Goal: Complete application form: Complete application form

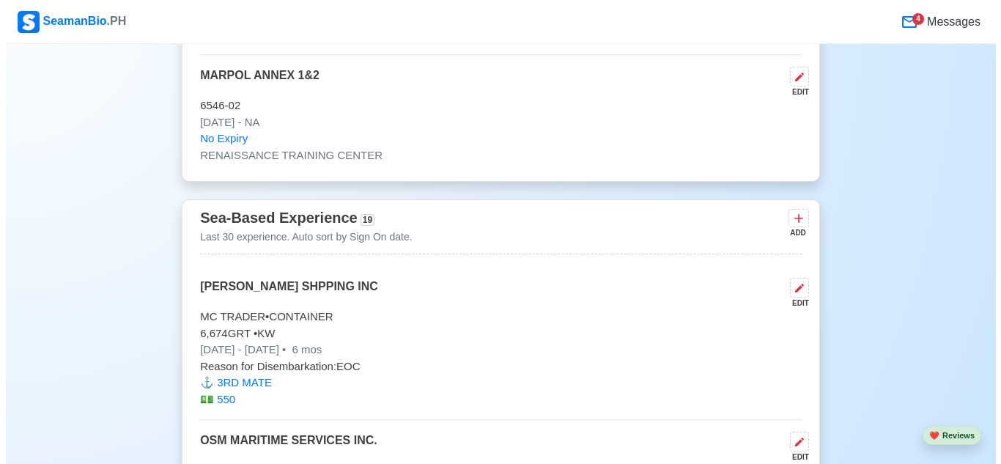
scroll to position [5128, 0]
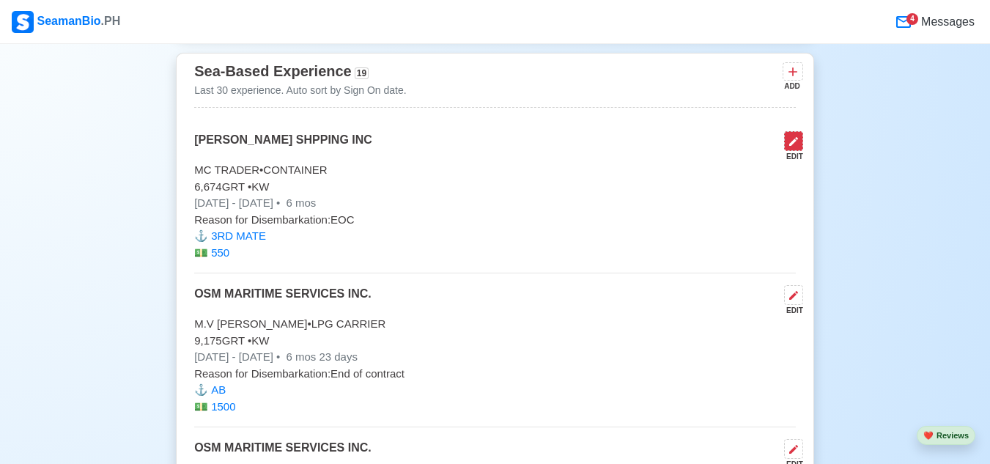
click at [793, 147] on icon at bounding box center [793, 142] width 12 height 12
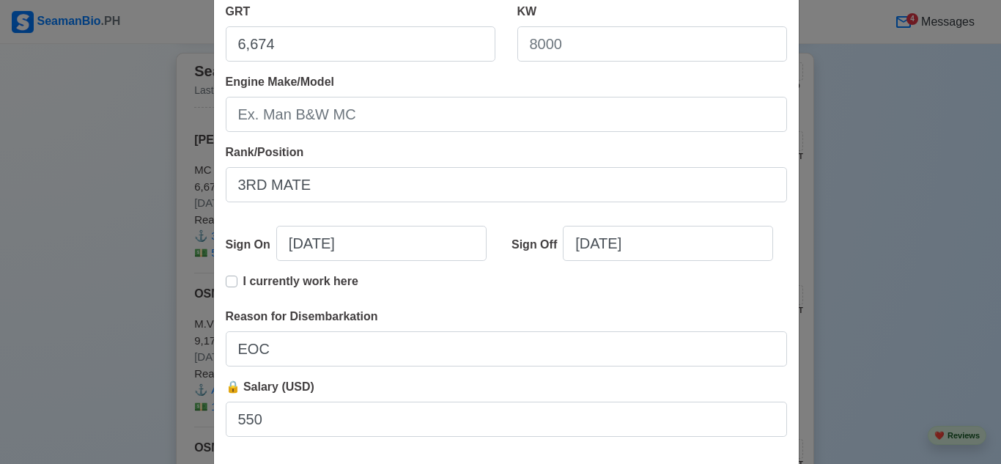
scroll to position [293, 0]
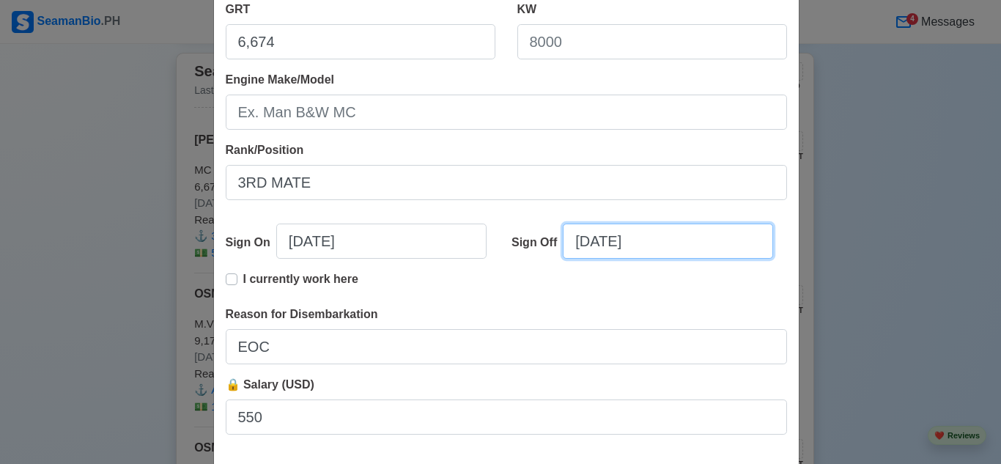
click at [605, 245] on input "[DATE]" at bounding box center [668, 240] width 210 height 35
select select "****"
select select "*******"
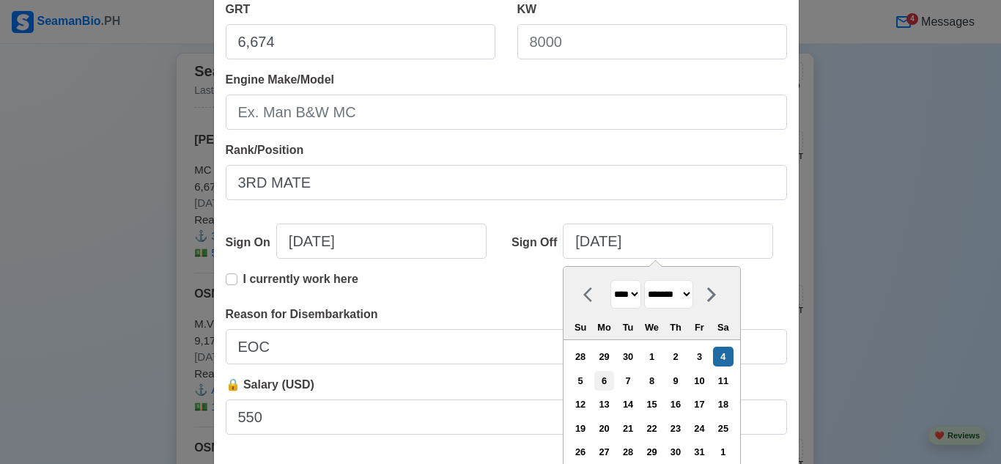
click at [607, 379] on div "6" at bounding box center [604, 381] width 20 height 20
type input "[DATE]"
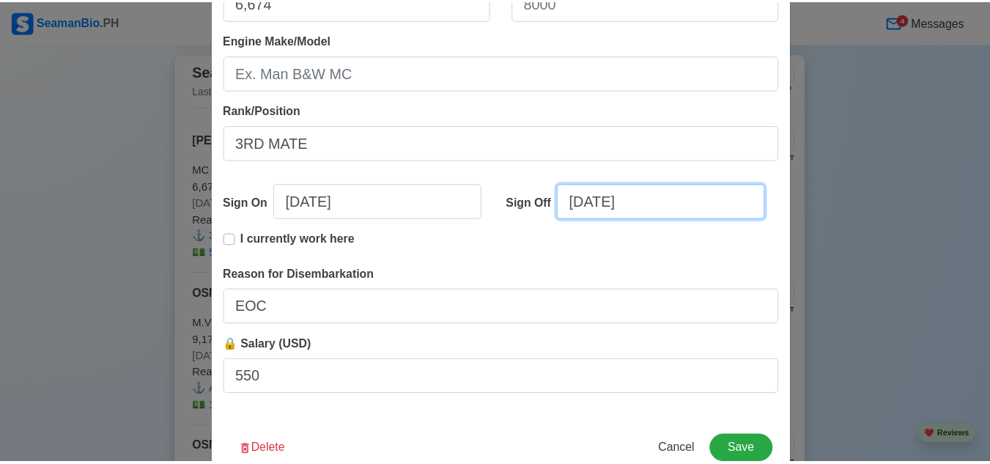
scroll to position [371, 0]
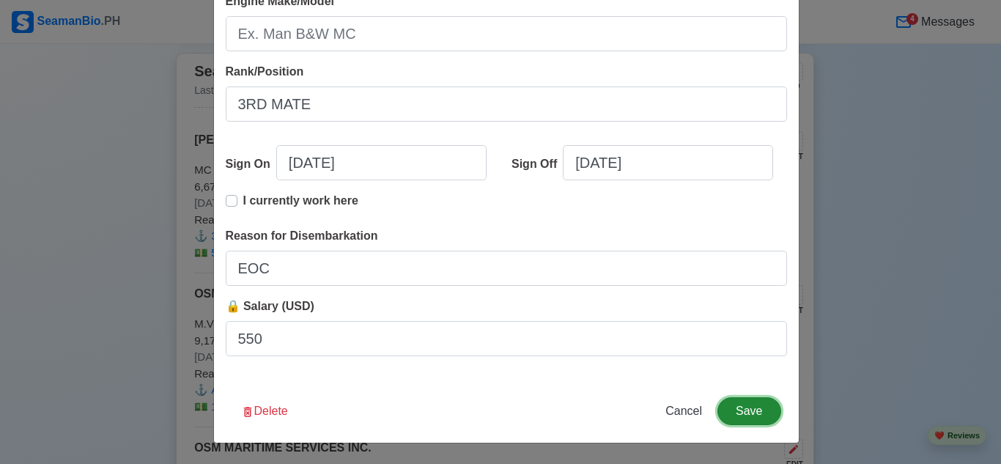
click at [742, 407] on button "Save" at bounding box center [748, 411] width 63 height 28
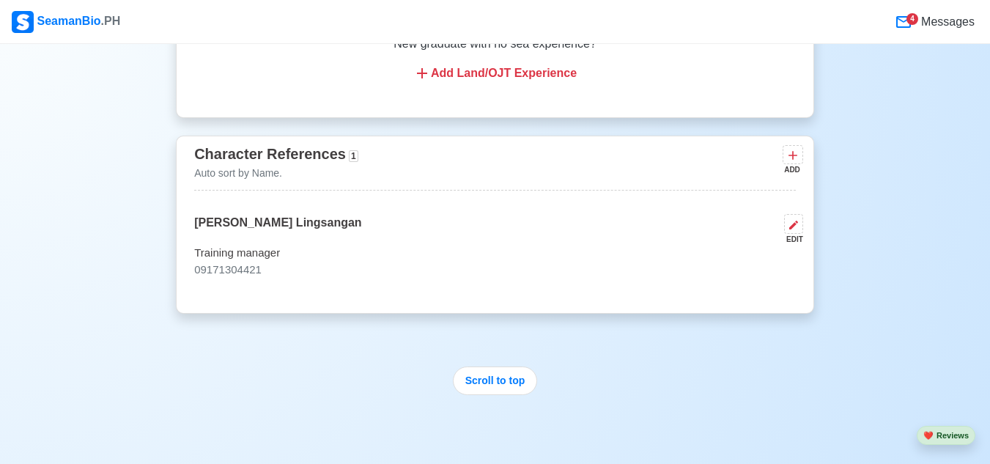
scroll to position [8265, 0]
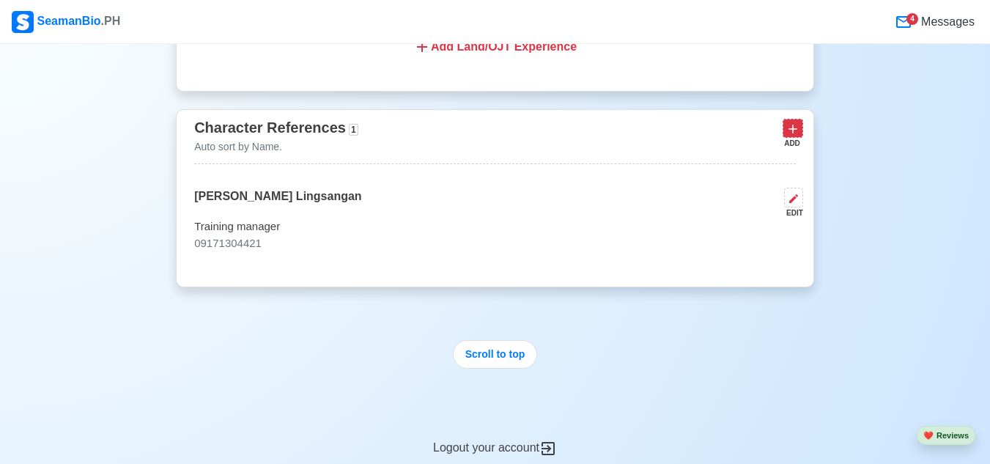
click at [798, 136] on icon at bounding box center [792, 129] width 15 height 15
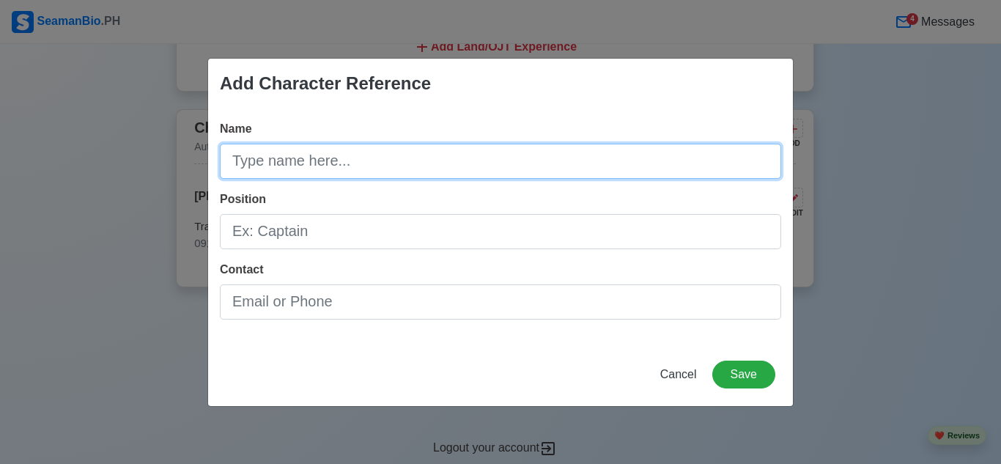
click at [368, 167] on input "Name" at bounding box center [500, 161] width 561 height 35
type input "n"
type input "[PERSON_NAME]"
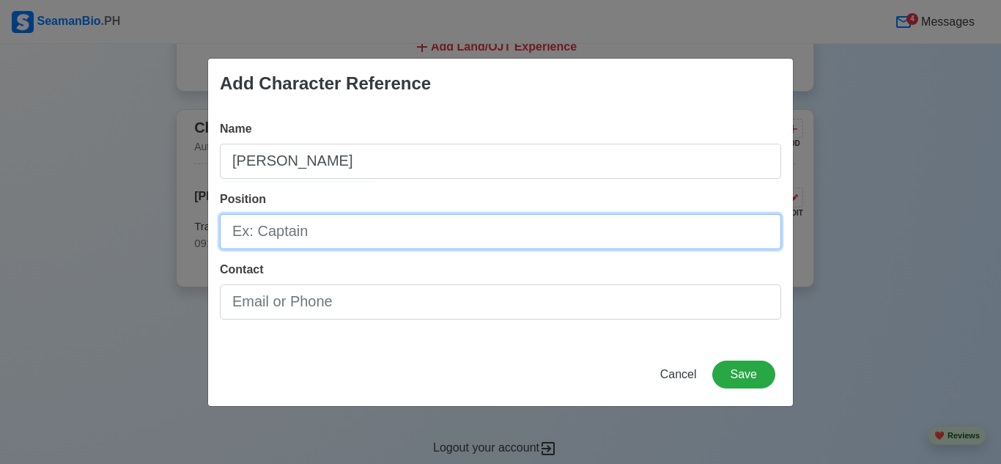
click at [365, 235] on input "Position" at bounding box center [500, 231] width 561 height 35
type input "c"
type input "Captain"
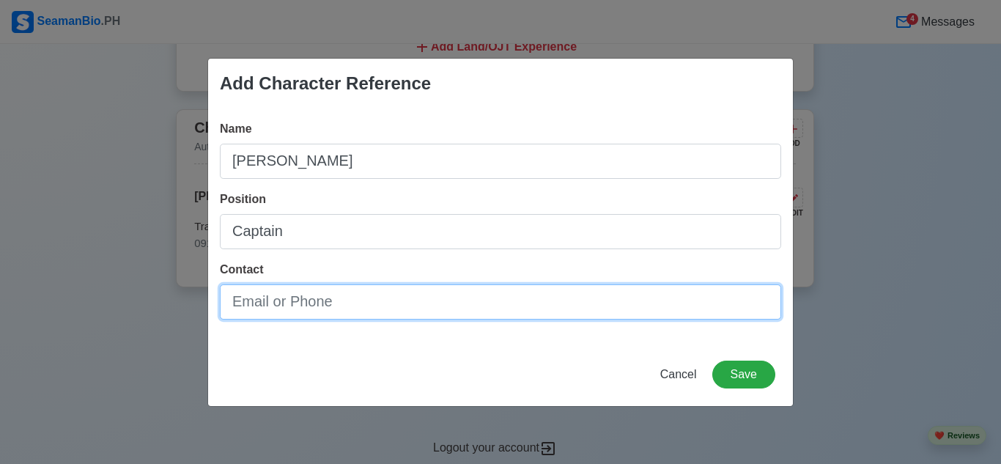
click at [380, 308] on input "Contact" at bounding box center [500, 301] width 561 height 35
type input "09562646109"
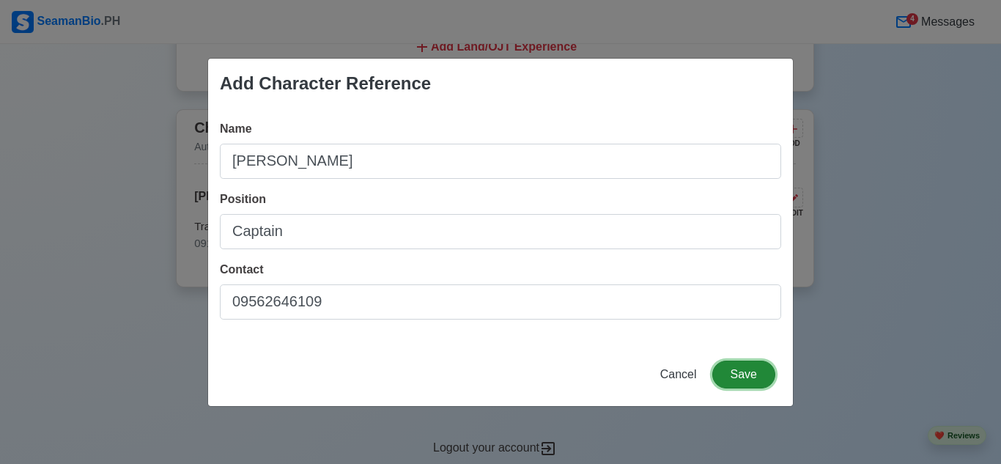
click at [760, 375] on button "Save" at bounding box center [743, 374] width 63 height 28
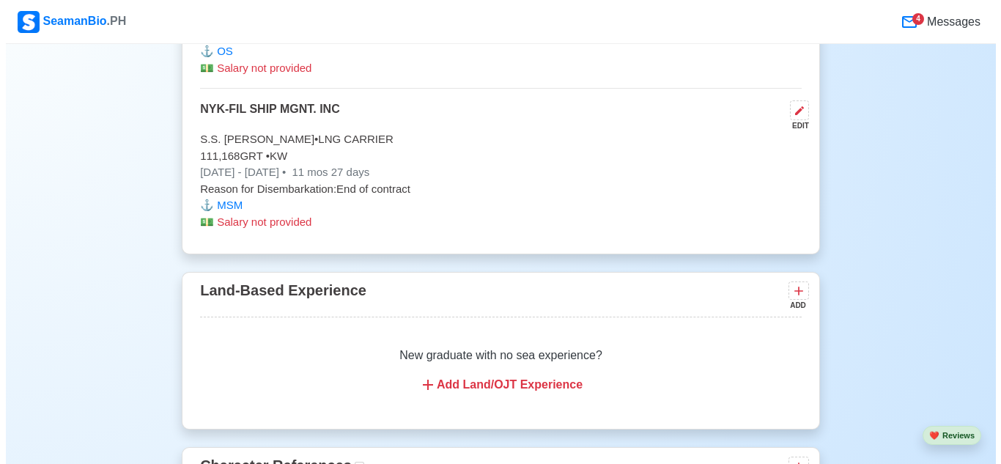
scroll to position [8119, 0]
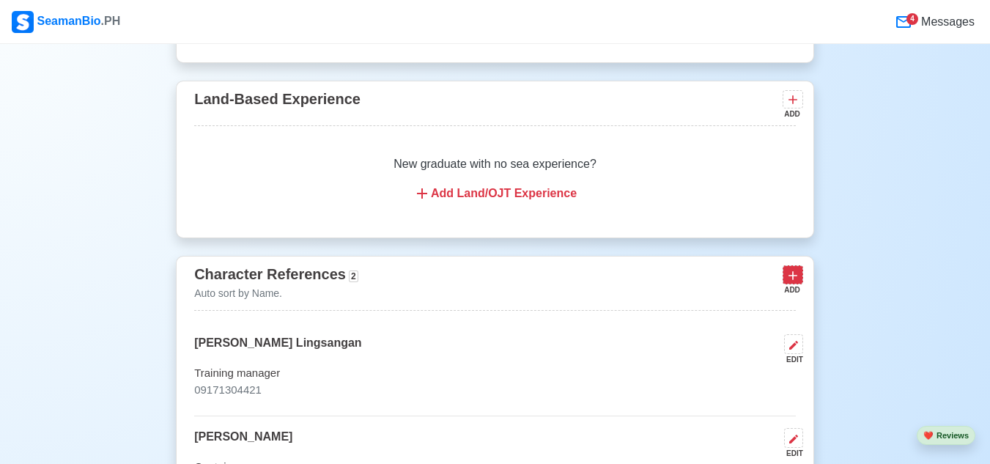
click at [789, 283] on icon at bounding box center [792, 275] width 15 height 15
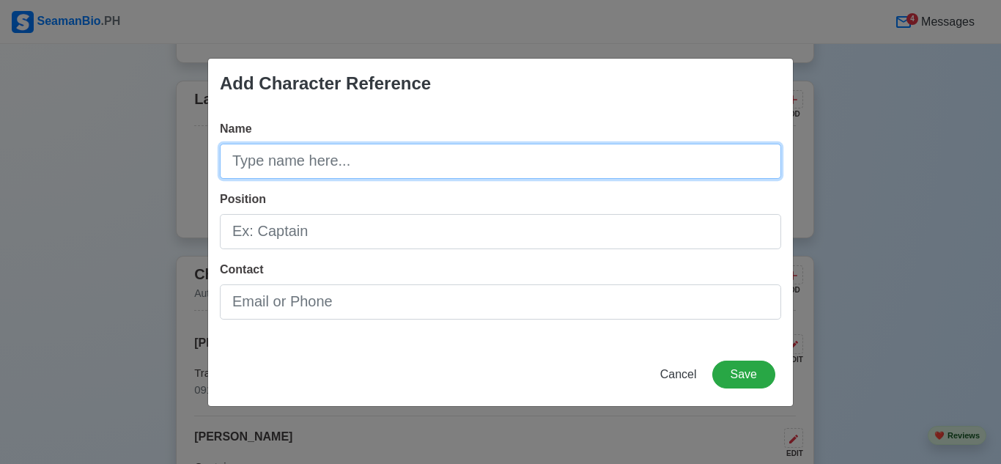
click at [374, 162] on input "Name" at bounding box center [500, 161] width 561 height 35
type input "[PERSON_NAME]"
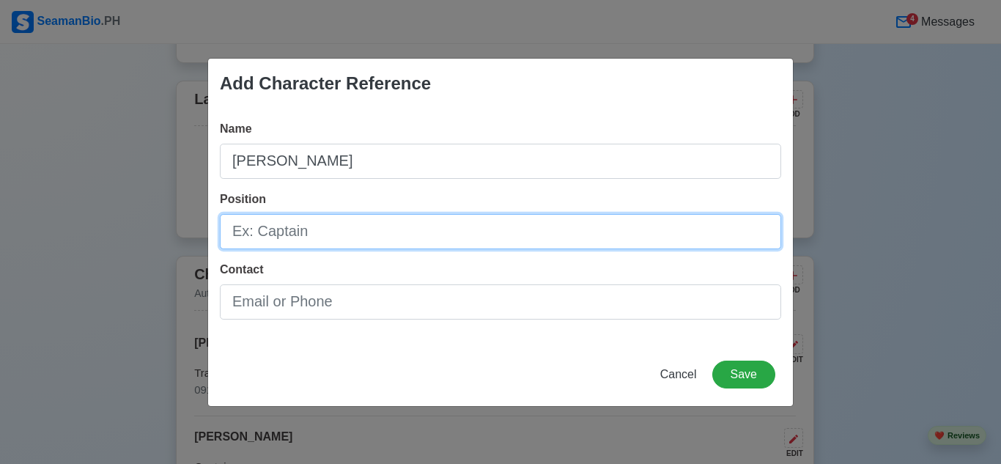
click at [352, 240] on input "Position" at bounding box center [500, 231] width 561 height 35
type input "c"
